Goal: Check status: Check status

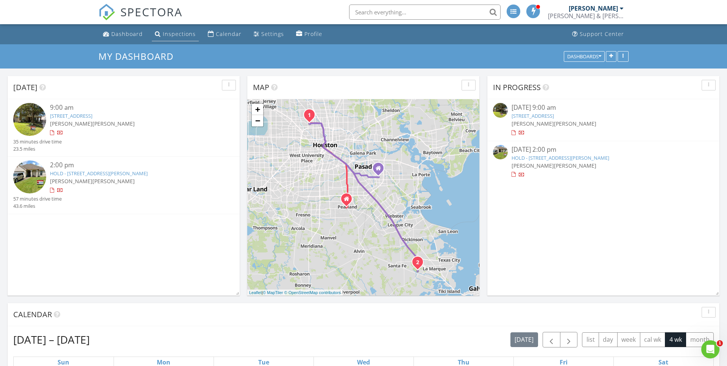
click at [169, 33] on div "Inspections" at bounding box center [179, 33] width 33 height 7
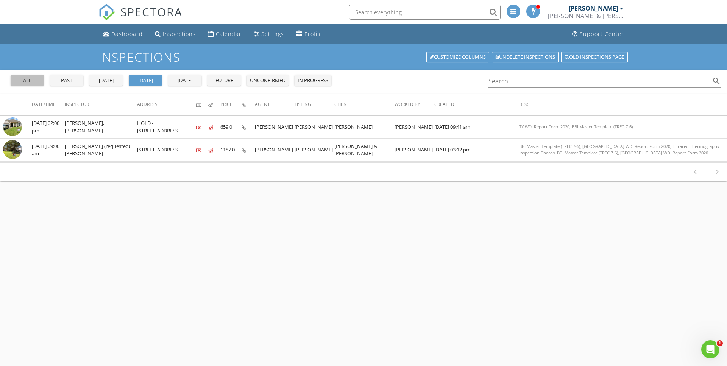
click at [26, 81] on div "all" at bounding box center [27, 81] width 27 height 8
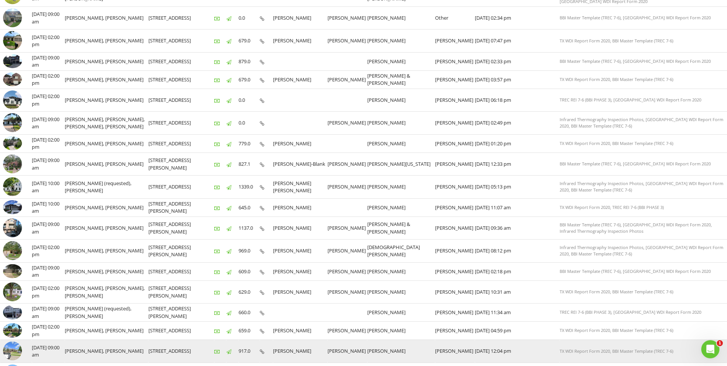
scroll to position [335, 0]
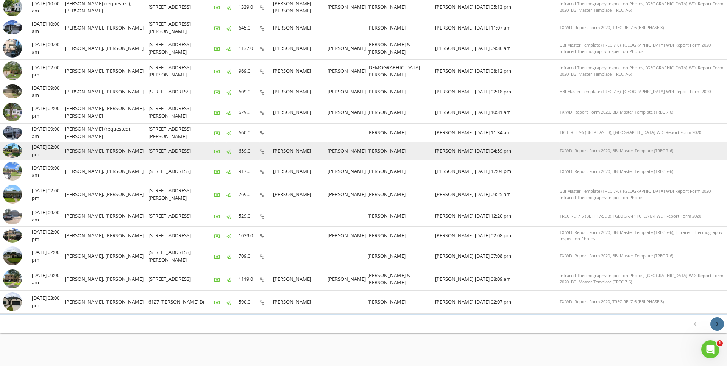
click at [721, 320] on icon "chevron_right" at bounding box center [717, 324] width 9 height 9
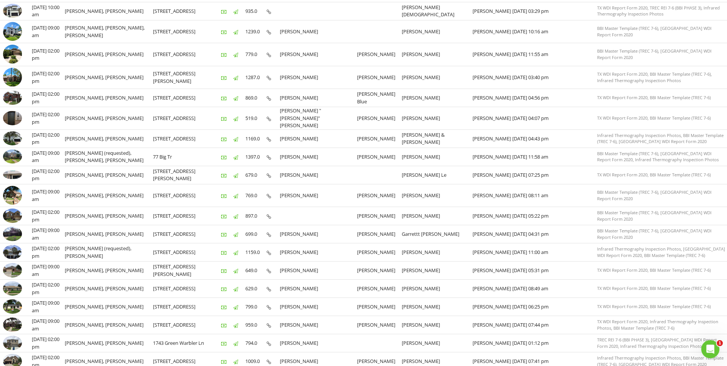
scroll to position [292, 0]
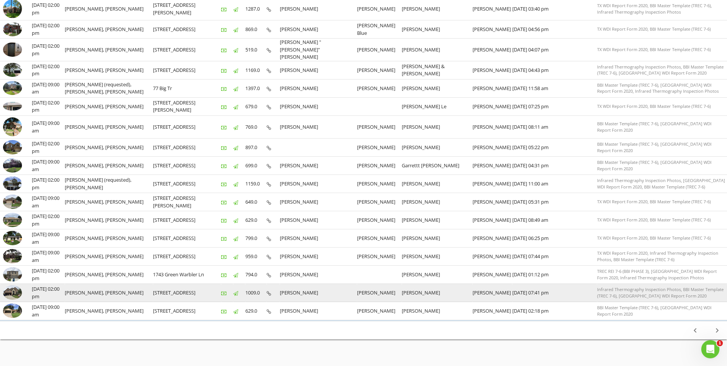
click at [9, 286] on img at bounding box center [12, 293] width 19 height 14
click at [17, 287] on img at bounding box center [12, 293] width 19 height 14
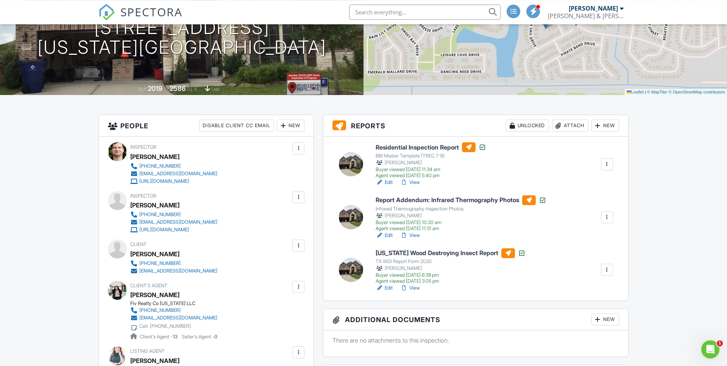
scroll to position [193, 0]
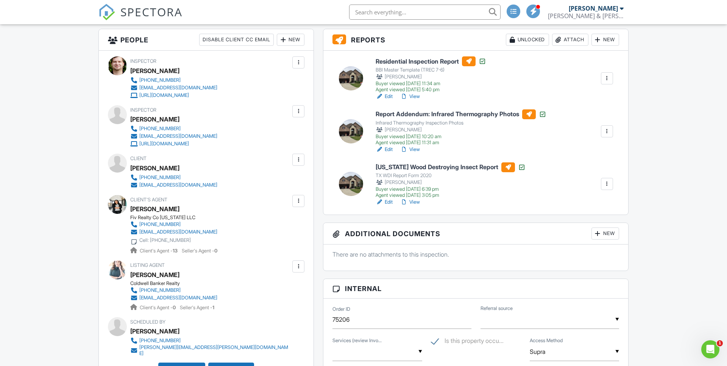
click at [417, 201] on link "View" at bounding box center [410, 202] width 20 height 8
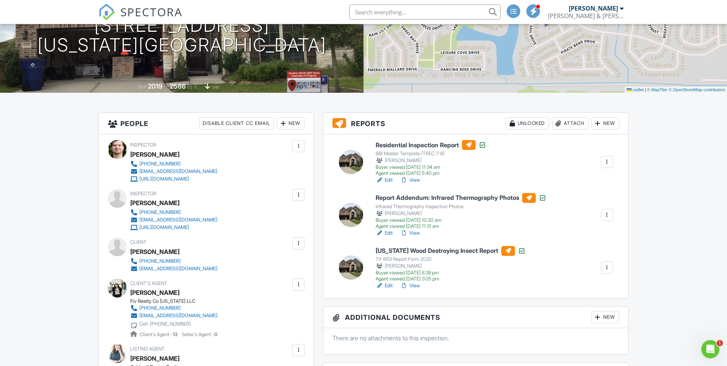
scroll to position [116, 0]
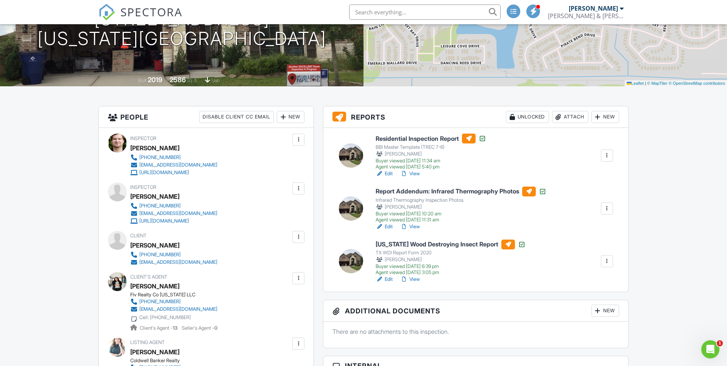
click at [417, 174] on link "View" at bounding box center [410, 174] width 20 height 8
